Goal: Information Seeking & Learning: Find specific page/section

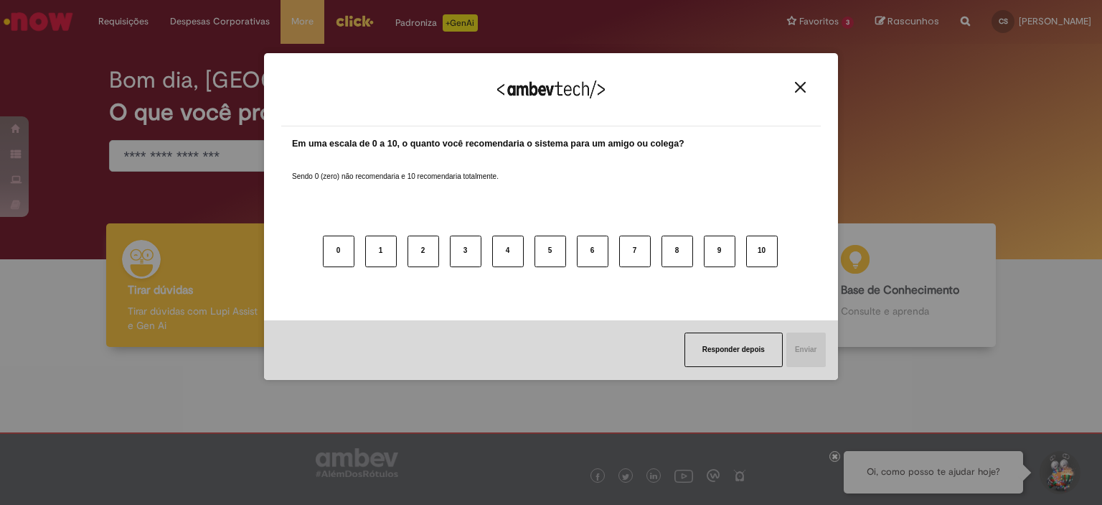
click at [801, 94] on div "Agradecemos seu feedback!" at bounding box center [551, 98] width 540 height 56
click at [798, 85] on img "Close" at bounding box center [800, 87] width 11 height 11
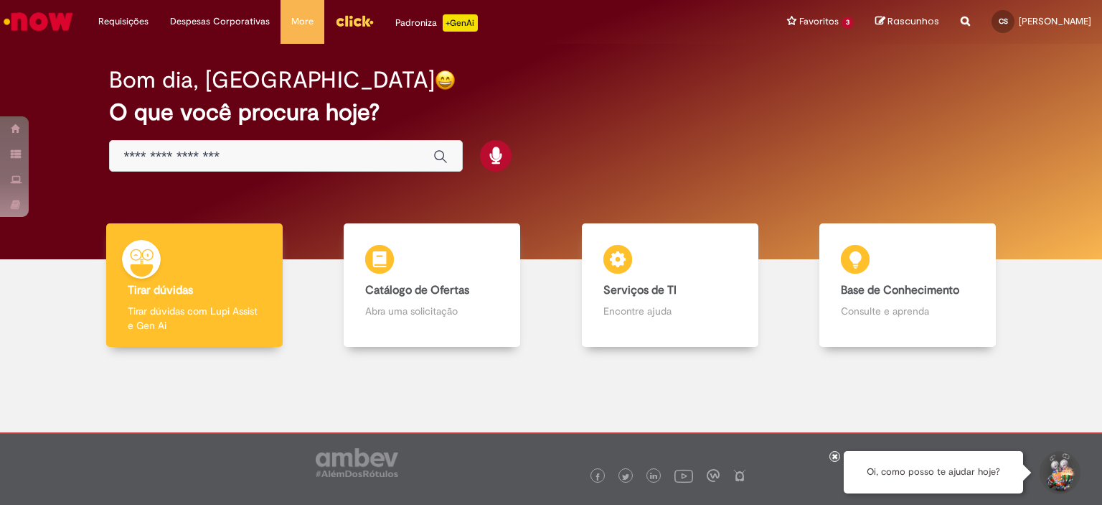
click at [353, 21] on img "Menu Cabeçalho" at bounding box center [354, 21] width 39 height 22
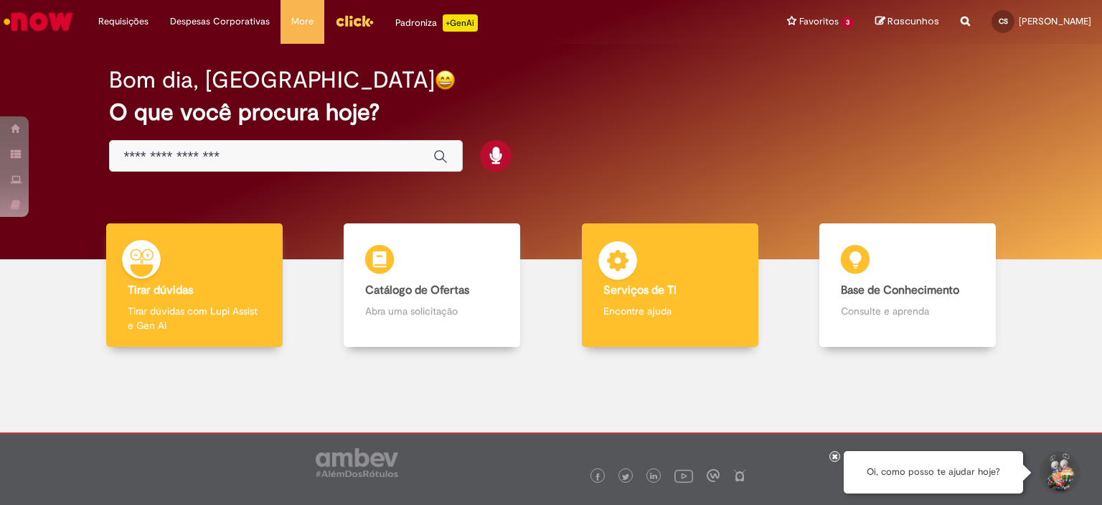
click at [629, 318] on p "Encontre ajuda" at bounding box center [670, 311] width 133 height 14
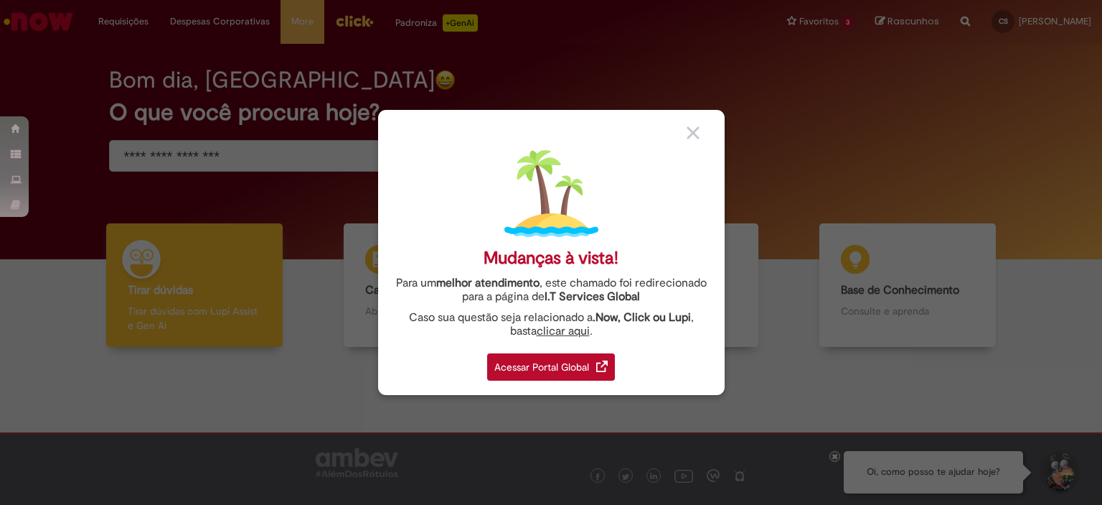
click at [570, 360] on div "Acessar Portal Global" at bounding box center [551, 366] width 128 height 27
